Goal: Task Accomplishment & Management: Use online tool/utility

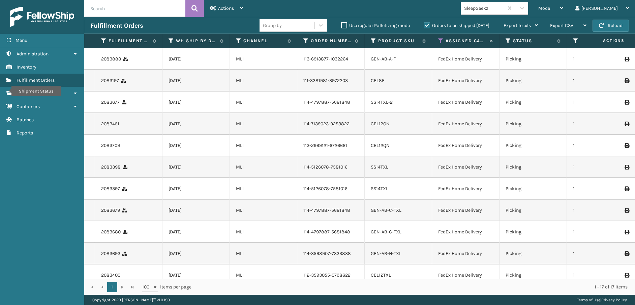
scroll to position [256, 0]
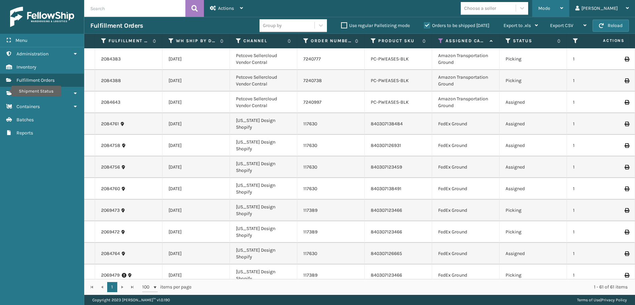
click at [564, 9] on div "Mode" at bounding box center [551, 8] width 25 height 17
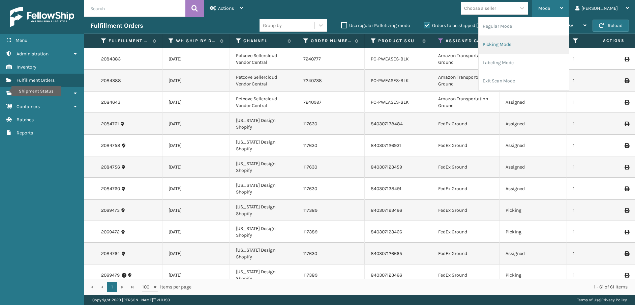
click at [552, 41] on li "Picking Mode" at bounding box center [524, 44] width 90 height 18
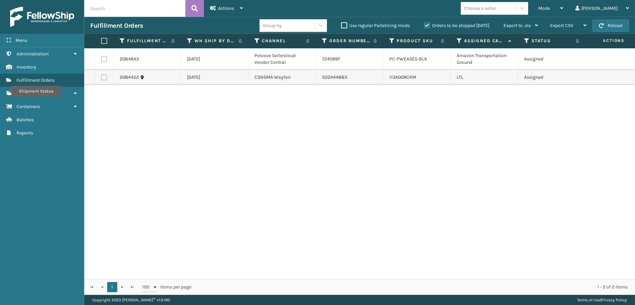
click at [105, 59] on label at bounding box center [104, 59] width 6 height 6
click at [102, 59] on input "checkbox" at bounding box center [101, 58] width 0 height 4
checkbox input "true"
click at [245, 12] on div "Actions Settings Remove All Filters Export Labels Create Picking Batch" at bounding box center [226, 8] width 45 height 17
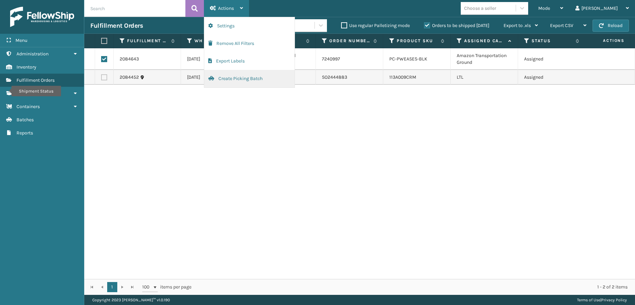
click at [232, 79] on button "Create Picking Batch" at bounding box center [249, 79] width 90 height 18
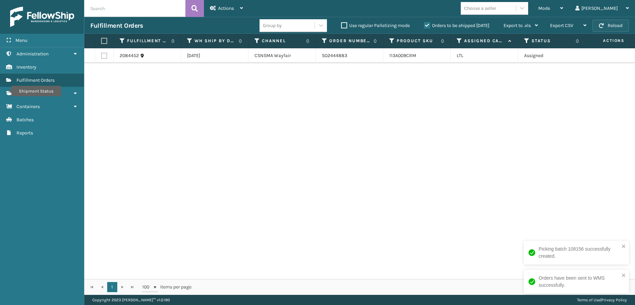
click at [613, 27] on button "Reload" at bounding box center [611, 26] width 36 height 12
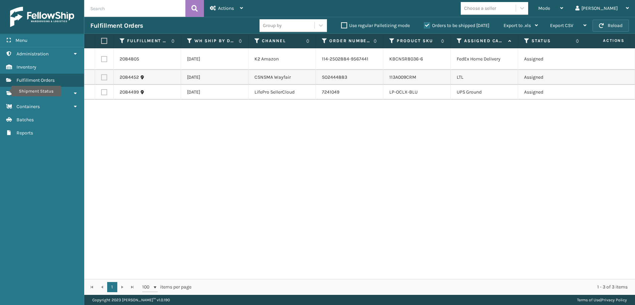
click at [600, 23] on button "Reload" at bounding box center [611, 26] width 36 height 12
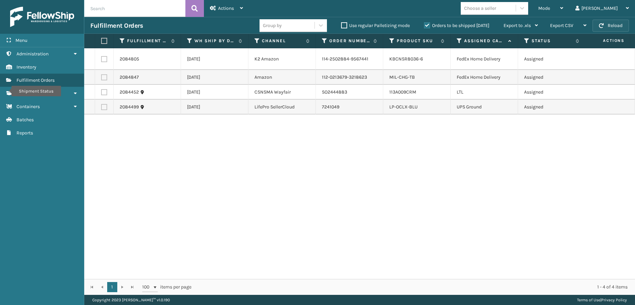
click at [602, 24] on span "button" at bounding box center [601, 25] width 5 height 5
click at [602, 25] on span "button" at bounding box center [601, 25] width 5 height 5
click at [601, 26] on span "button" at bounding box center [601, 25] width 5 height 5
click at [104, 61] on label at bounding box center [104, 59] width 6 height 6
click at [102, 60] on input "checkbox" at bounding box center [101, 58] width 0 height 4
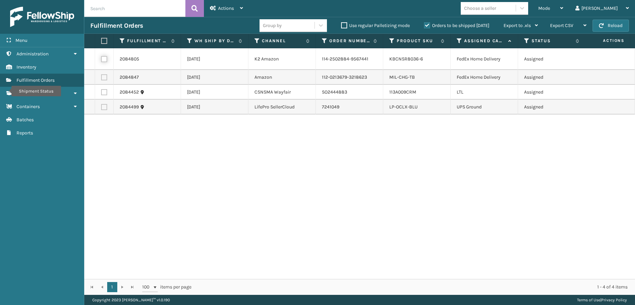
checkbox input "true"
click at [104, 77] on label at bounding box center [104, 77] width 6 height 6
click at [102, 77] on input "checkbox" at bounding box center [101, 76] width 0 height 4
checkbox input "true"
click at [218, 9] on div "Actions" at bounding box center [226, 8] width 33 height 17
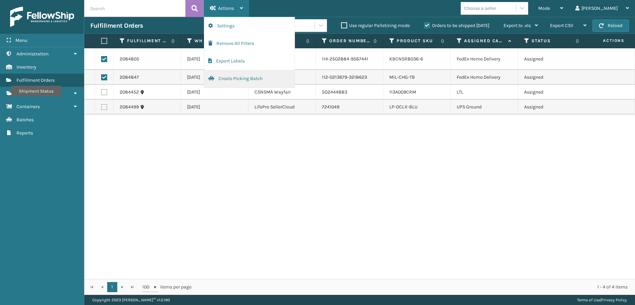
click at [232, 83] on button "Create Picking Batch" at bounding box center [249, 79] width 90 height 18
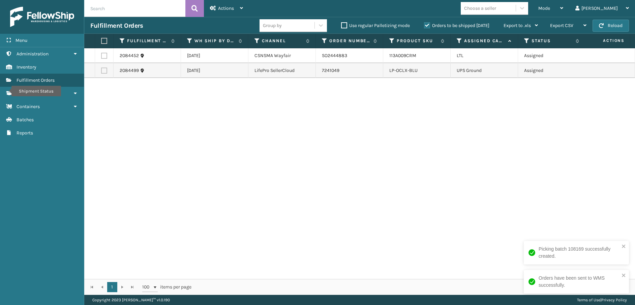
click at [103, 72] on label at bounding box center [104, 70] width 6 height 6
click at [102, 72] on input "checkbox" at bounding box center [101, 69] width 0 height 4
checkbox input "true"
click at [239, 7] on div "Actions" at bounding box center [226, 8] width 33 height 17
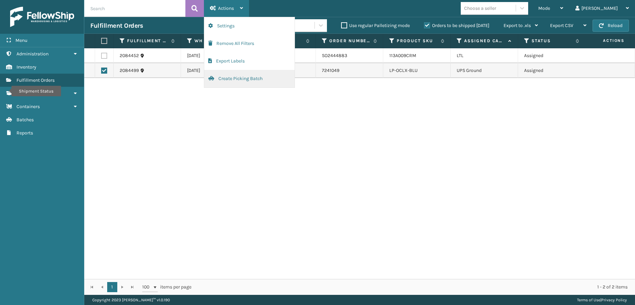
click at [245, 80] on button "Create Picking Batch" at bounding box center [249, 79] width 90 height 18
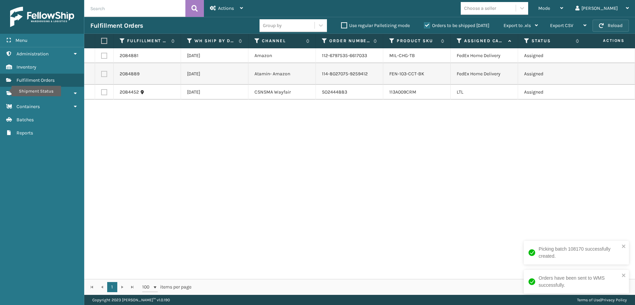
click at [619, 30] on button "Reload" at bounding box center [611, 26] width 36 height 12
click at [106, 90] on label at bounding box center [104, 92] width 6 height 6
click at [102, 90] on input "checkbox" at bounding box center [101, 91] width 0 height 4
checkbox input "true"
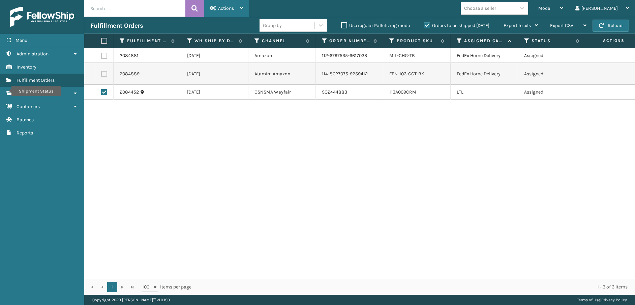
click at [228, 11] on div "Actions" at bounding box center [226, 8] width 33 height 17
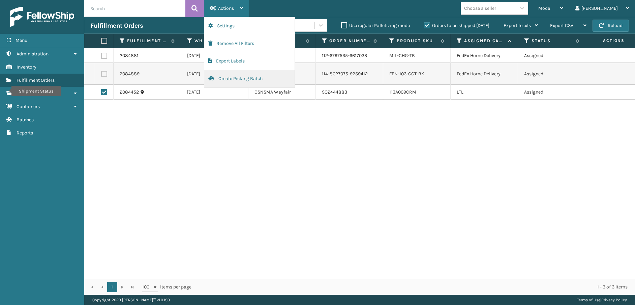
click at [235, 79] on button "Create Picking Batch" at bounding box center [249, 79] width 90 height 18
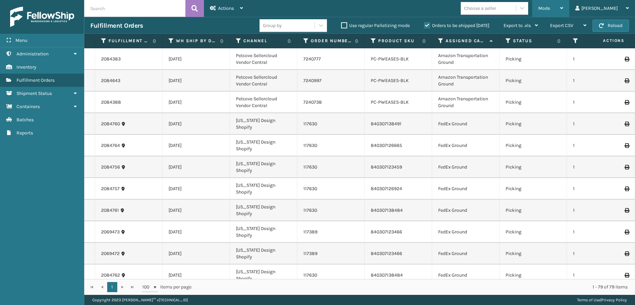
click at [564, 7] on div "Mode" at bounding box center [551, 8] width 25 height 17
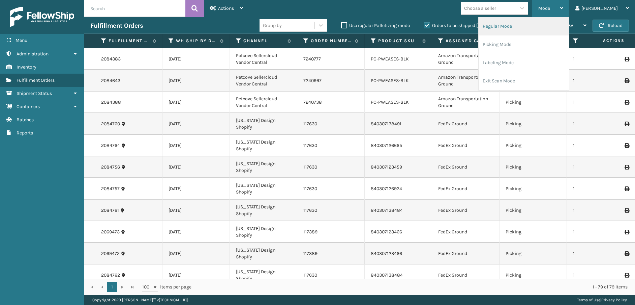
click at [543, 25] on li "Regular Mode" at bounding box center [524, 26] width 90 height 18
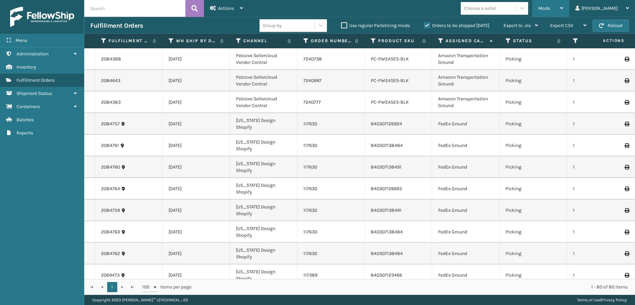
click at [564, 3] on div "Mode" at bounding box center [551, 8] width 25 height 17
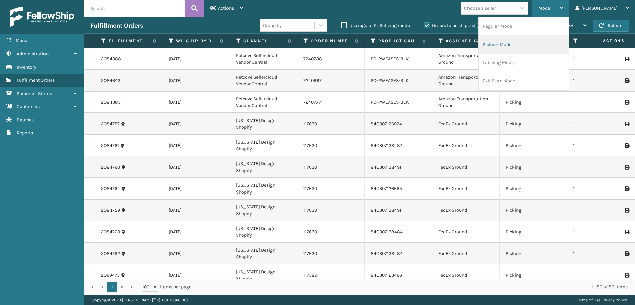
click at [535, 45] on li "Picking Mode" at bounding box center [524, 44] width 90 height 18
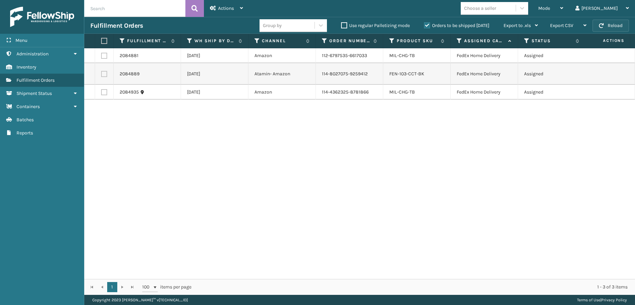
click at [614, 29] on button "Reload" at bounding box center [611, 26] width 36 height 12
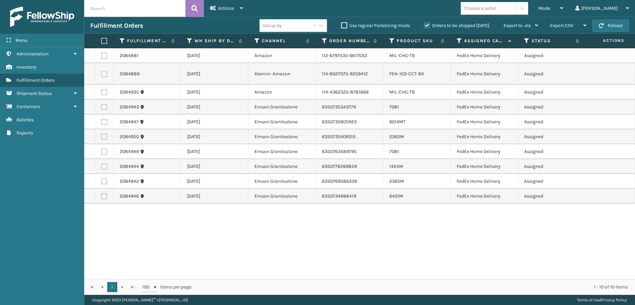
click at [614, 29] on button "Reload" at bounding box center [611, 26] width 36 height 12
click at [105, 40] on label at bounding box center [103, 41] width 4 height 6
click at [102, 40] on input "checkbox" at bounding box center [101, 41] width 0 height 4
checkbox input "true"
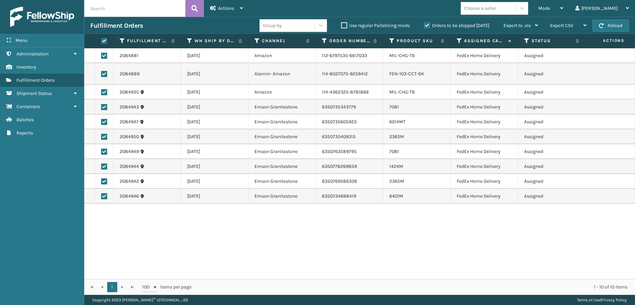
checkbox input "true"
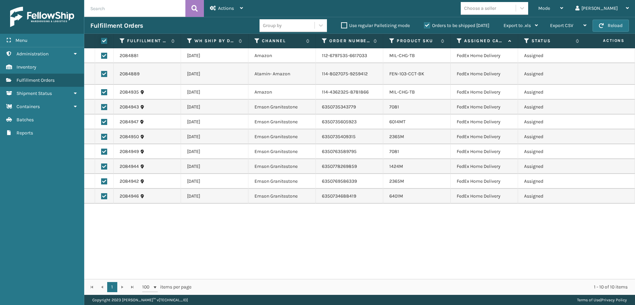
checkbox input "true"
click at [234, 11] on div "Actions" at bounding box center [226, 8] width 33 height 17
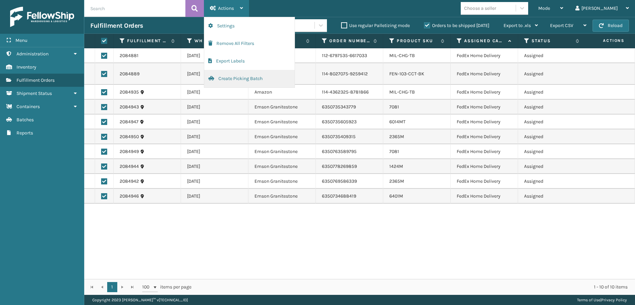
click at [241, 82] on button "Create Picking Batch" at bounding box center [249, 79] width 90 height 18
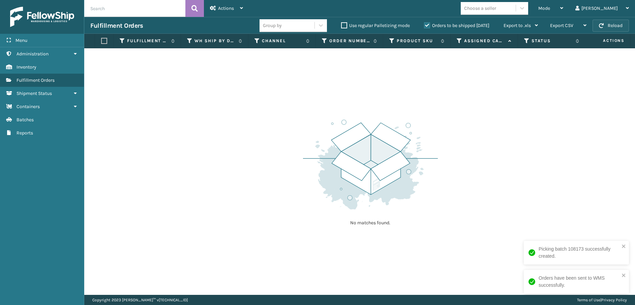
click at [618, 26] on button "Reload" at bounding box center [611, 26] width 36 height 12
click at [603, 28] on span "button" at bounding box center [601, 25] width 5 height 5
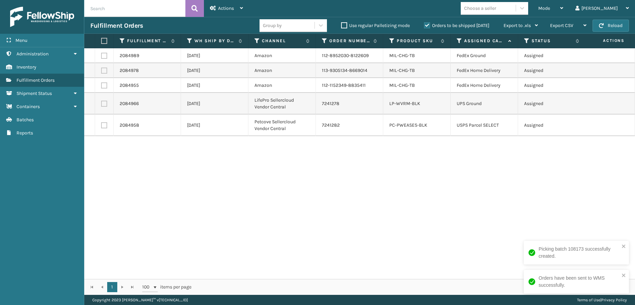
click at [603, 28] on span "button" at bounding box center [601, 25] width 5 height 5
click at [104, 56] on label at bounding box center [104, 56] width 6 height 6
click at [102, 56] on input "checkbox" at bounding box center [101, 55] width 0 height 4
checkbox input "true"
click at [104, 71] on label at bounding box center [104, 70] width 6 height 6
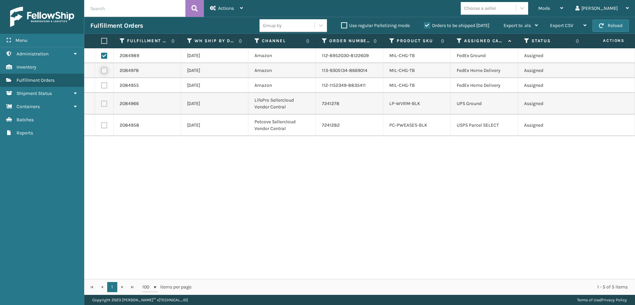
click at [102, 71] on input "checkbox" at bounding box center [101, 69] width 0 height 4
checkbox input "true"
click at [104, 86] on label at bounding box center [104, 85] width 6 height 6
click at [102, 86] on input "checkbox" at bounding box center [101, 84] width 0 height 4
checkbox input "true"
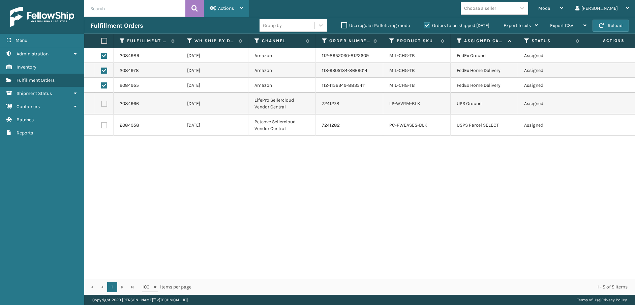
click at [237, 11] on div "Actions" at bounding box center [226, 8] width 33 height 17
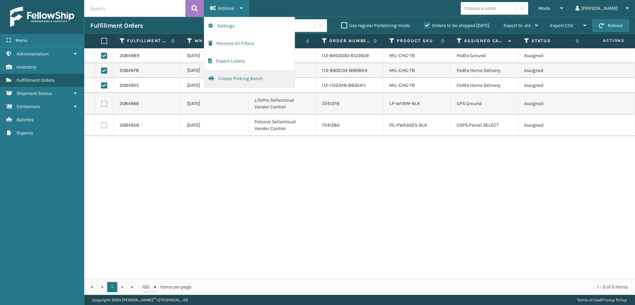
click at [240, 76] on button "Create Picking Batch" at bounding box center [249, 79] width 90 height 18
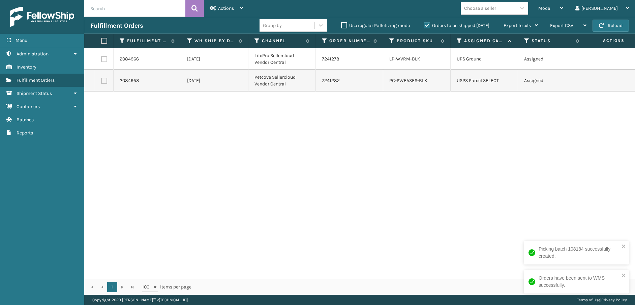
click at [102, 42] on label at bounding box center [103, 41] width 4 height 6
click at [102, 42] on input "checkbox" at bounding box center [101, 41] width 0 height 4
checkbox input "true"
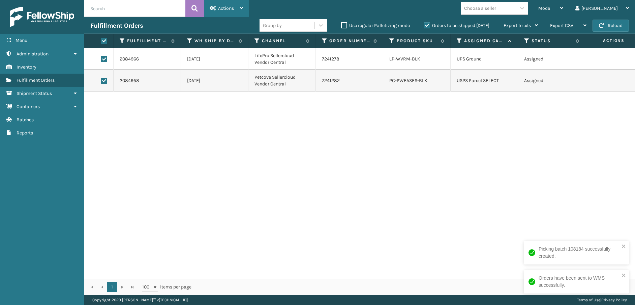
click at [235, 8] on div "Actions" at bounding box center [226, 8] width 33 height 17
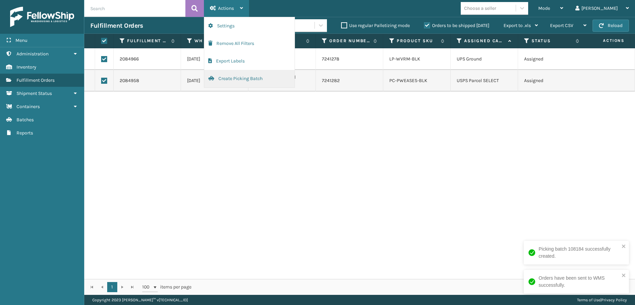
click at [234, 81] on button "Create Picking Batch" at bounding box center [249, 79] width 90 height 18
